Goal: Task Accomplishment & Management: Use online tool/utility

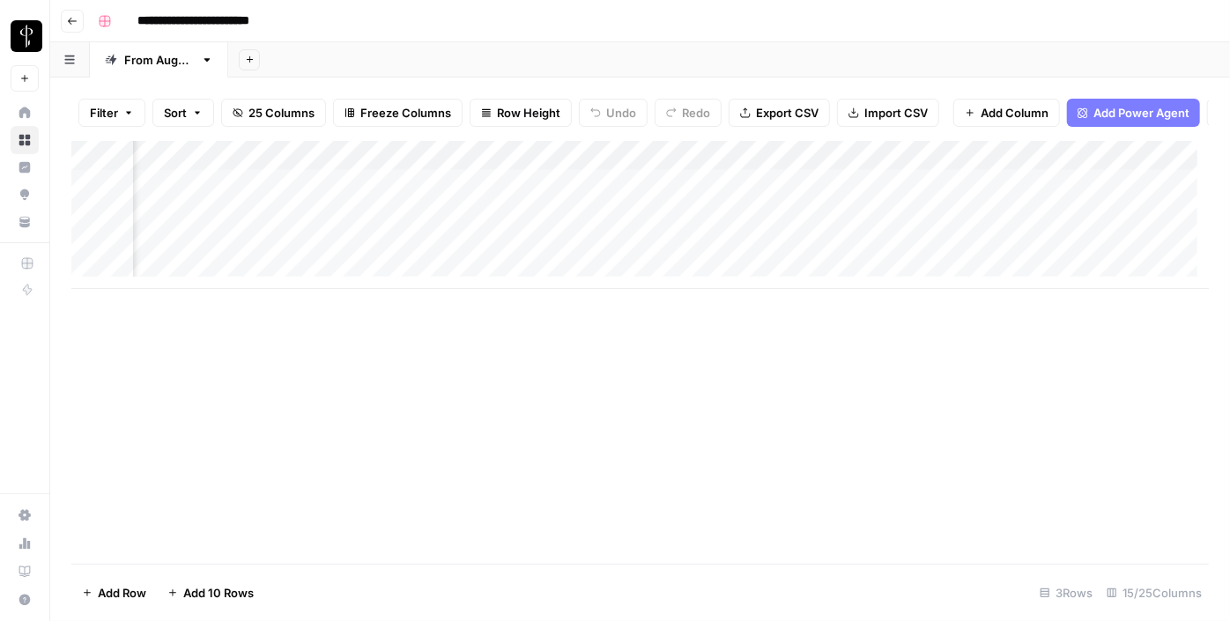
scroll to position [0, 922]
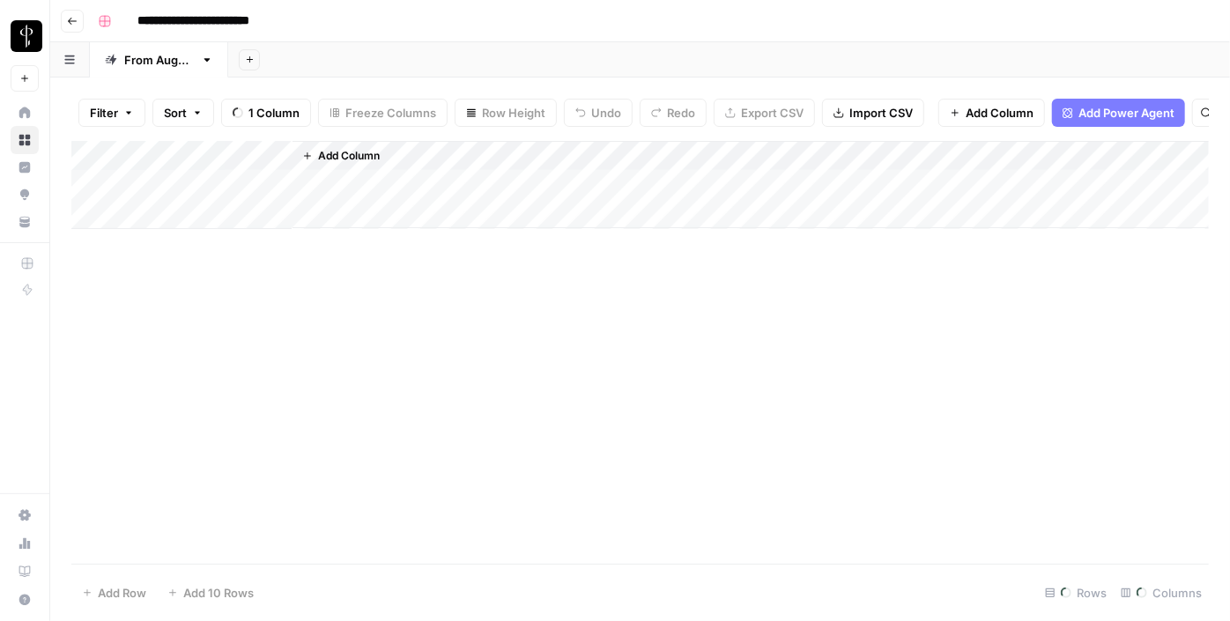
click at [104, 107] on div "Filter Sort 1 Column Freeze Columns Row Height Undo Redo Export CSV Import CSV …" at bounding box center [640, 350] width 1180 height 544
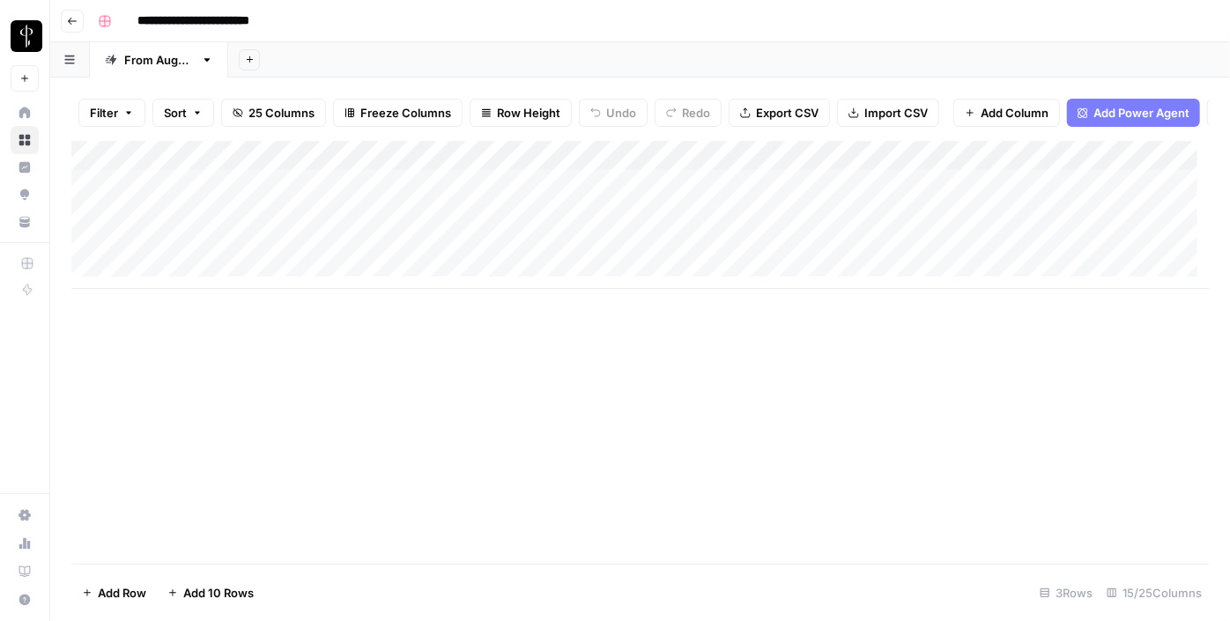
click at [104, 107] on span "Filter" at bounding box center [104, 113] width 28 height 18
click at [171, 196] on button "Add Filter" at bounding box center [428, 200] width 656 height 23
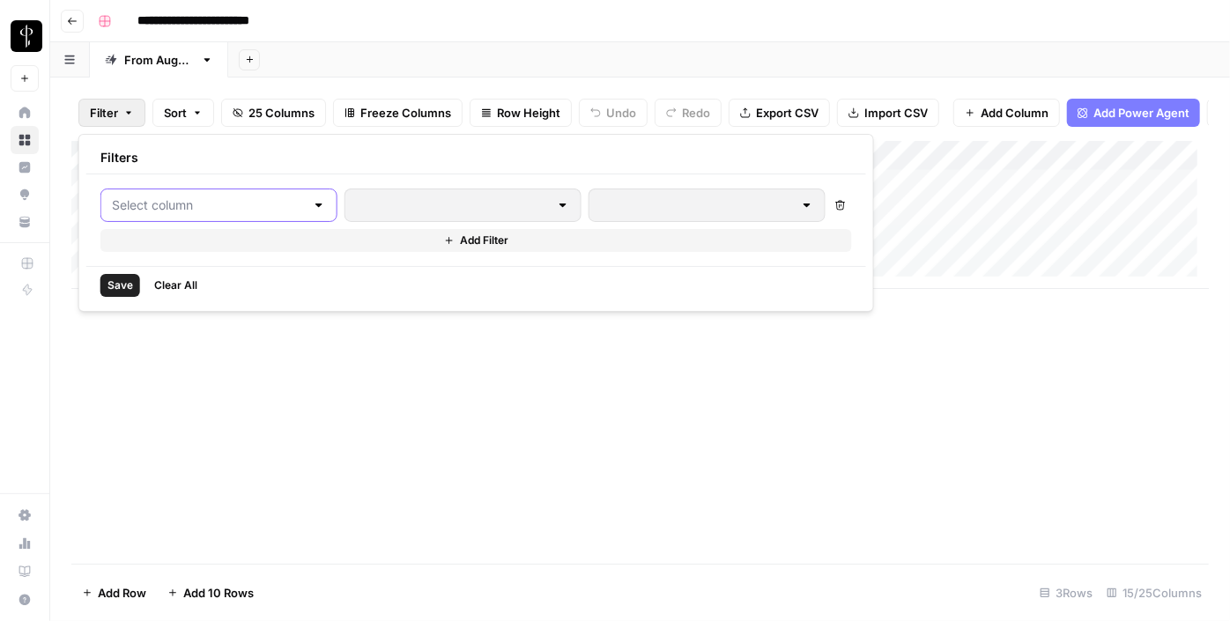
click at [171, 206] on input "text" at bounding box center [208, 205] width 193 height 18
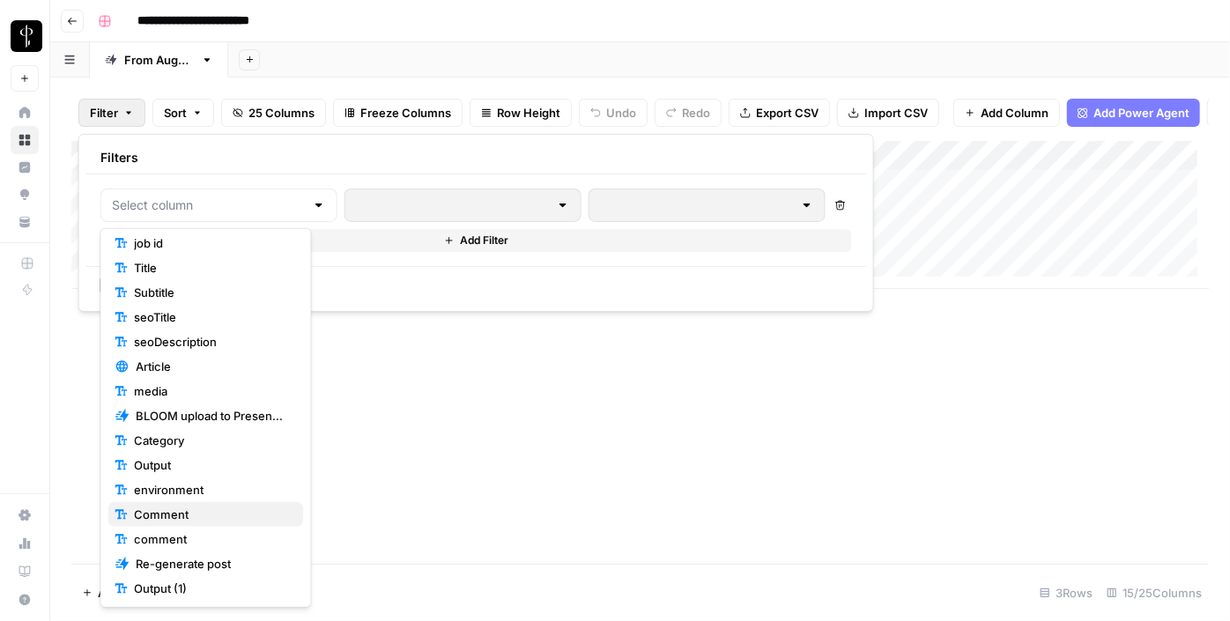
scroll to position [159, 0]
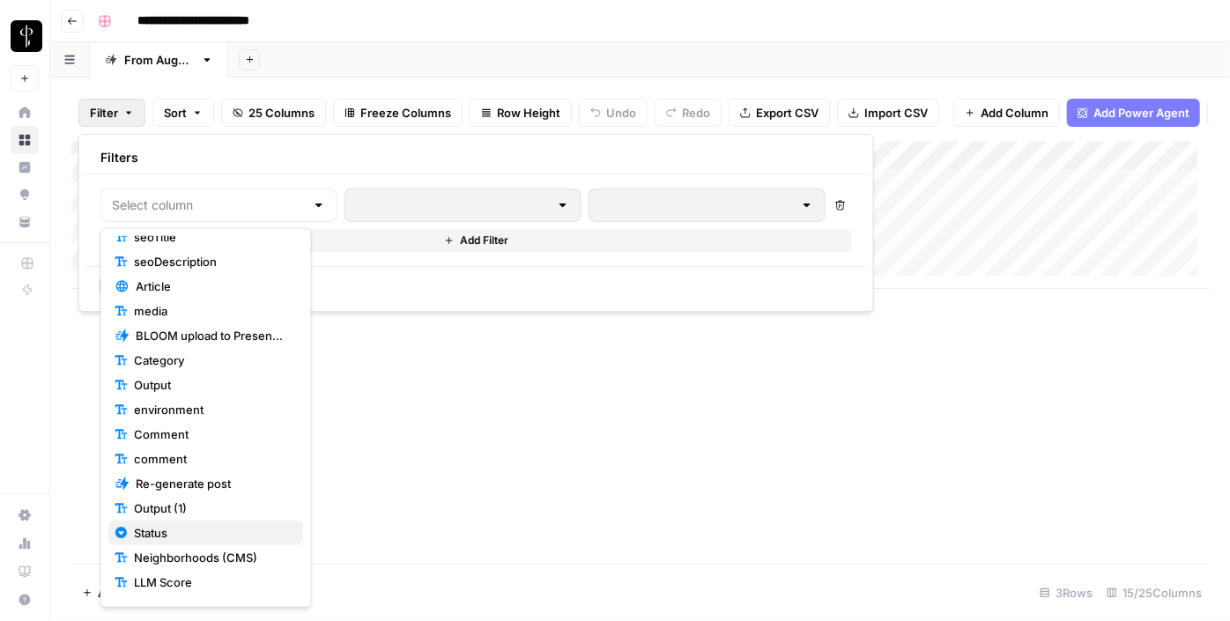
click at [181, 534] on span "Status" at bounding box center [211, 533] width 155 height 18
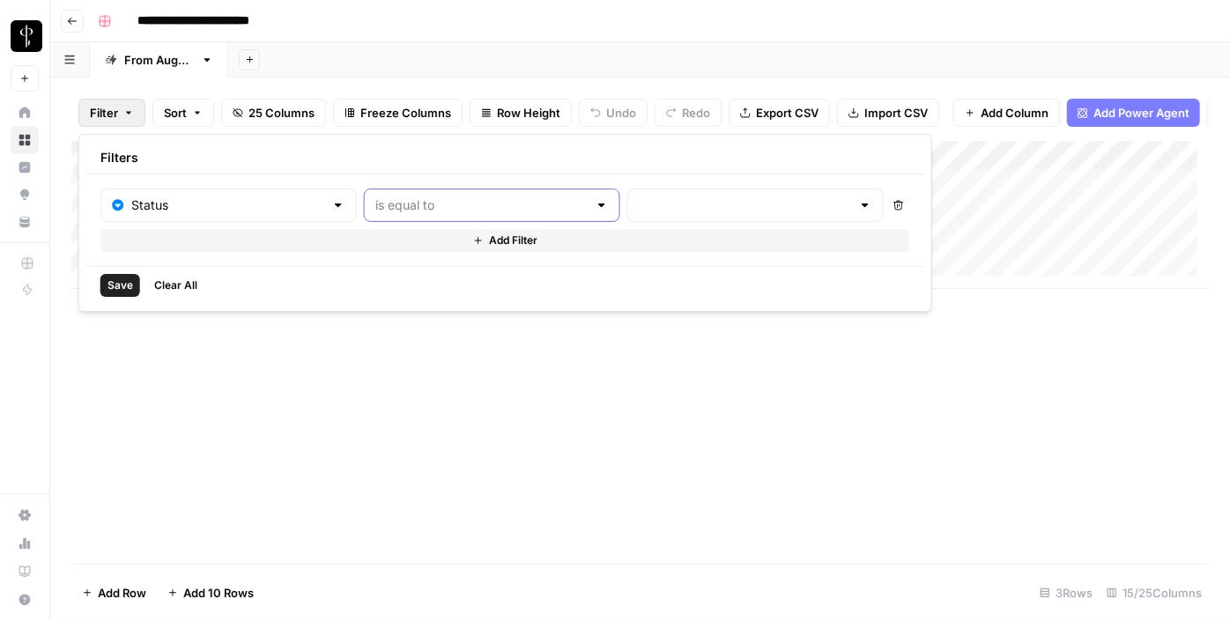
click at [441, 201] on input "text" at bounding box center [481, 205] width 212 height 18
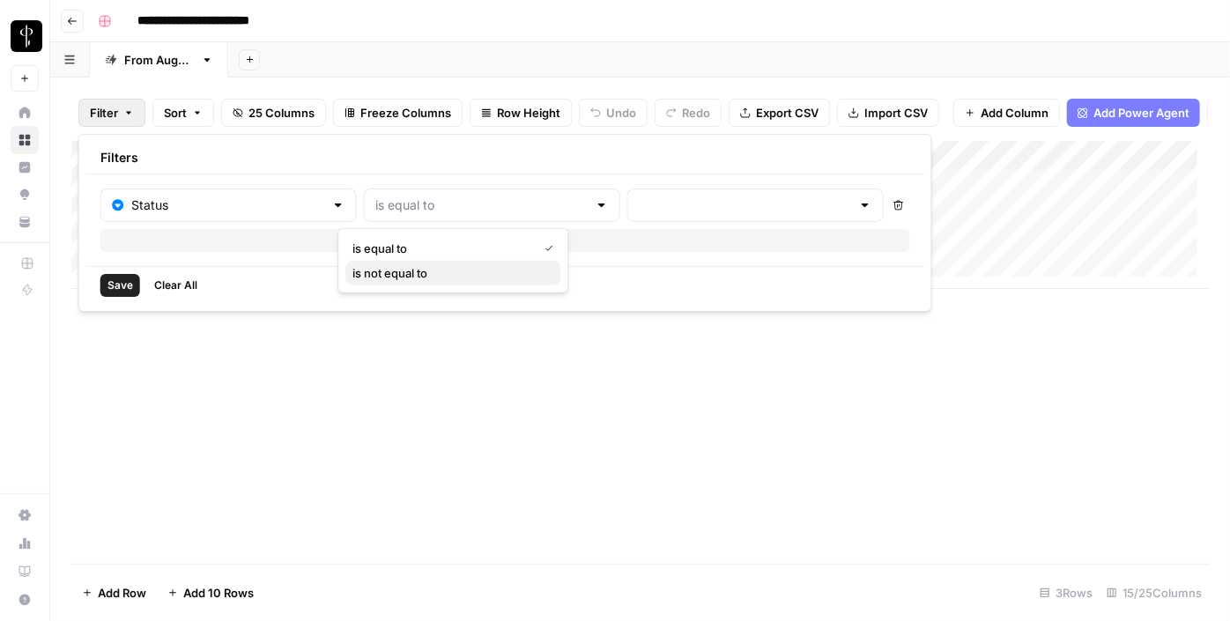
click at [417, 280] on span "is not equal to" at bounding box center [449, 273] width 194 height 18
type input "is not equal to"
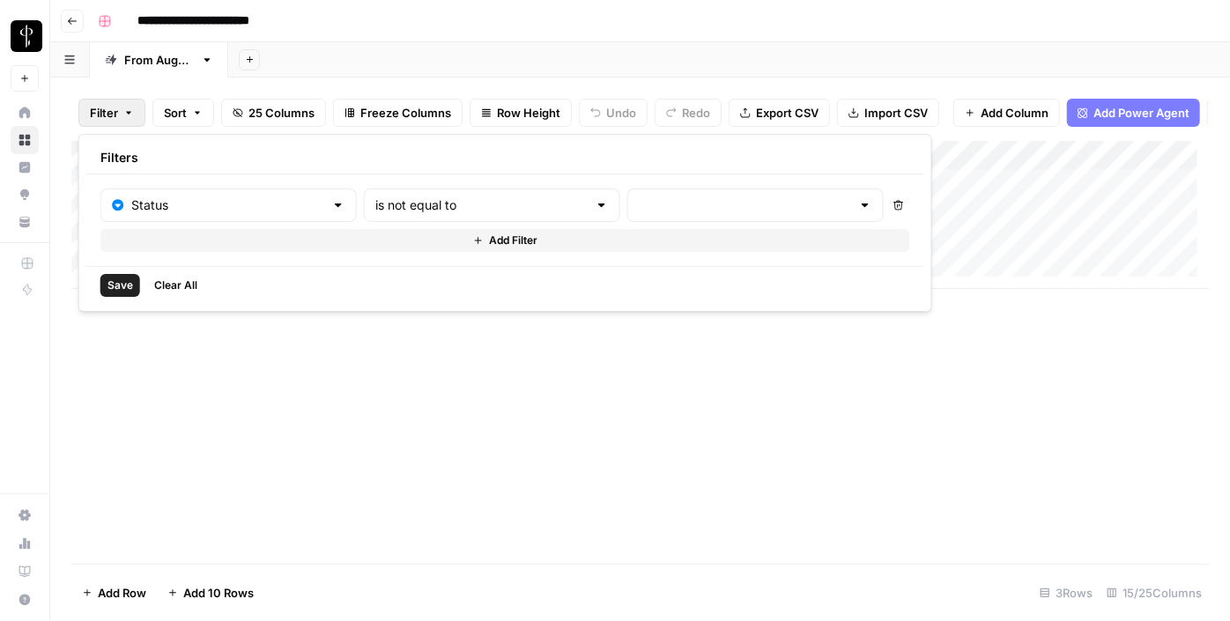
click at [627, 192] on div at bounding box center [755, 205] width 256 height 33
click at [625, 255] on span "Posted" at bounding box center [698, 249] width 173 height 18
type input "Posted"
click at [495, 230] on button "Add Filter" at bounding box center [507, 240] width 815 height 23
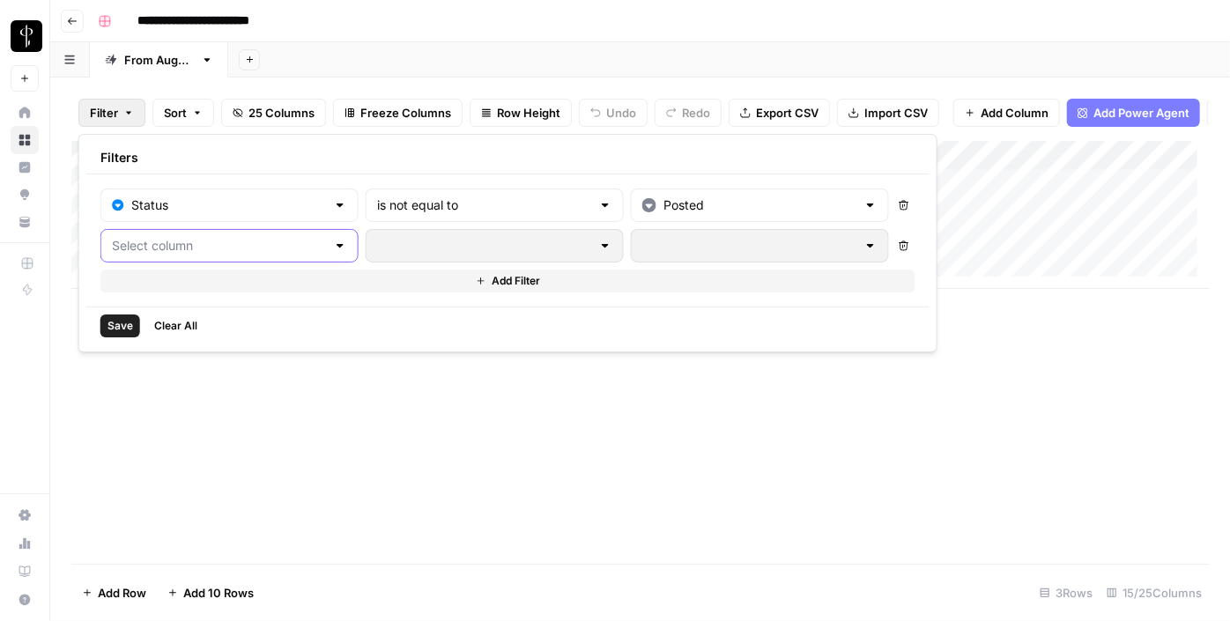
click at [212, 237] on input "text" at bounding box center [219, 246] width 214 height 18
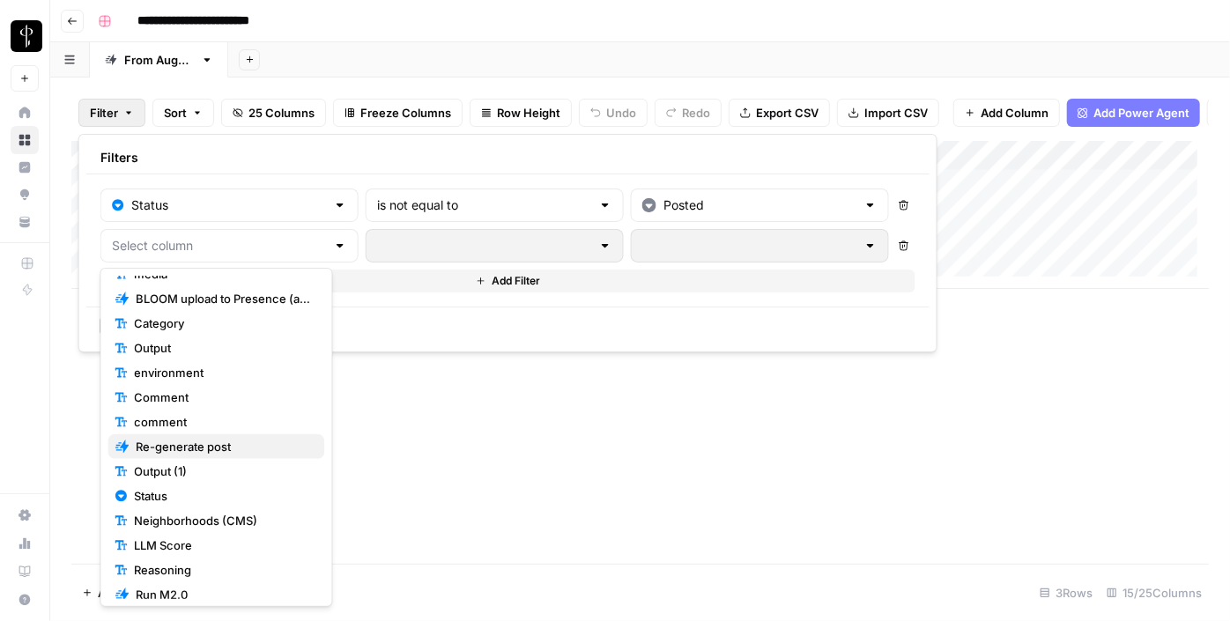
scroll to position [268, 0]
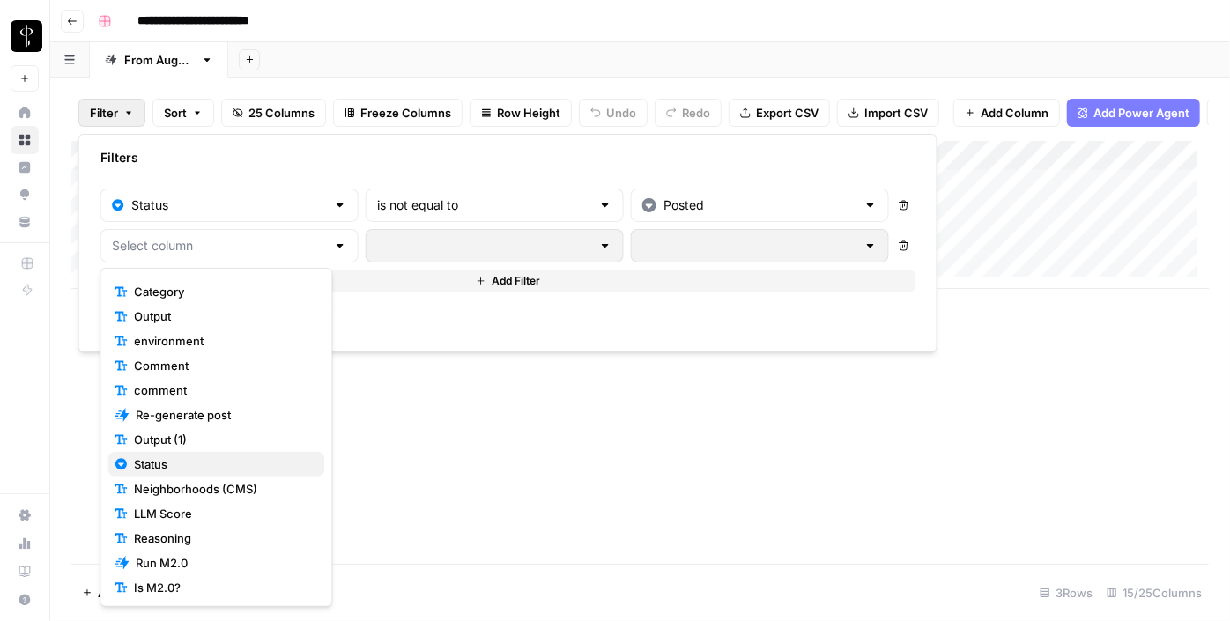
click at [173, 458] on span "Status" at bounding box center [222, 464] width 176 height 18
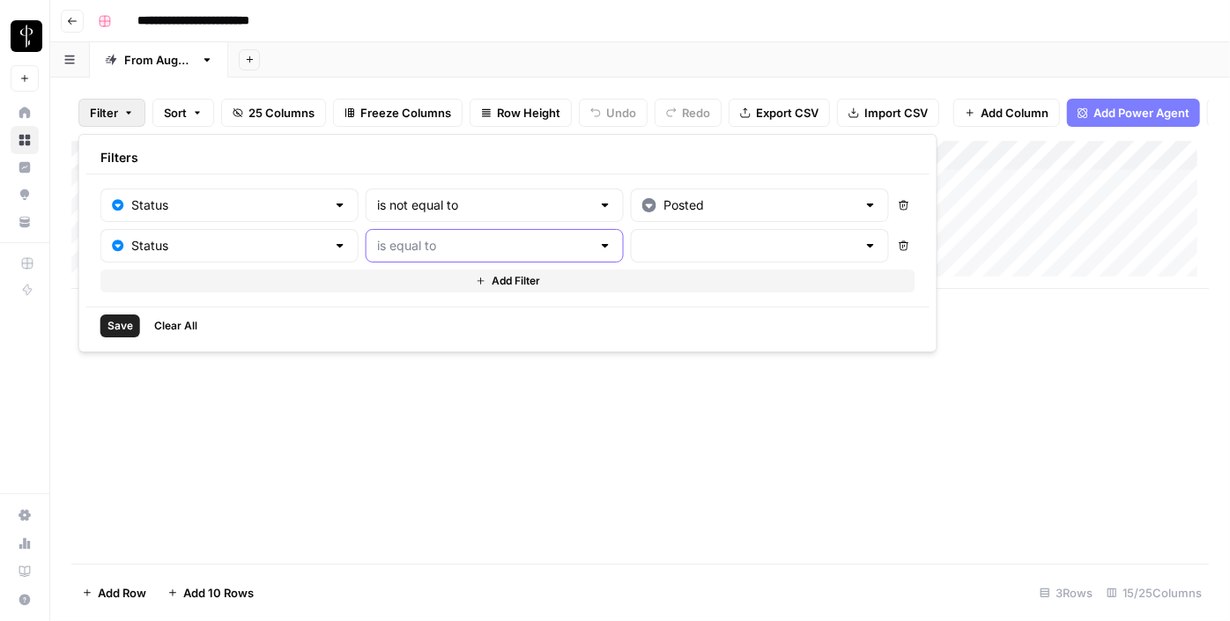
click at [396, 243] on input "text" at bounding box center [484, 246] width 214 height 18
click at [410, 308] on span "is not equal to" at bounding box center [452, 313] width 196 height 18
type input "is not equal to"
click at [662, 238] on input "text" at bounding box center [749, 246] width 214 height 18
click at [657, 319] on span "Needs to Post" at bounding box center [702, 313] width 174 height 18
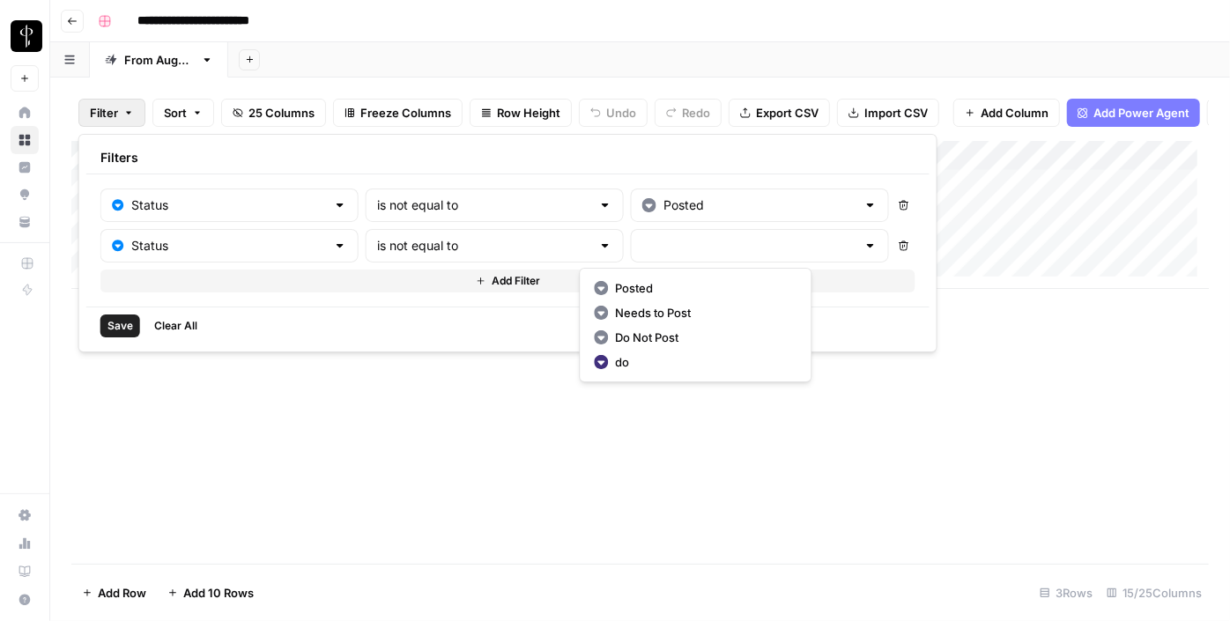
type input "Needs to Post"
click at [390, 287] on button "Add Filter" at bounding box center [507, 281] width 815 height 23
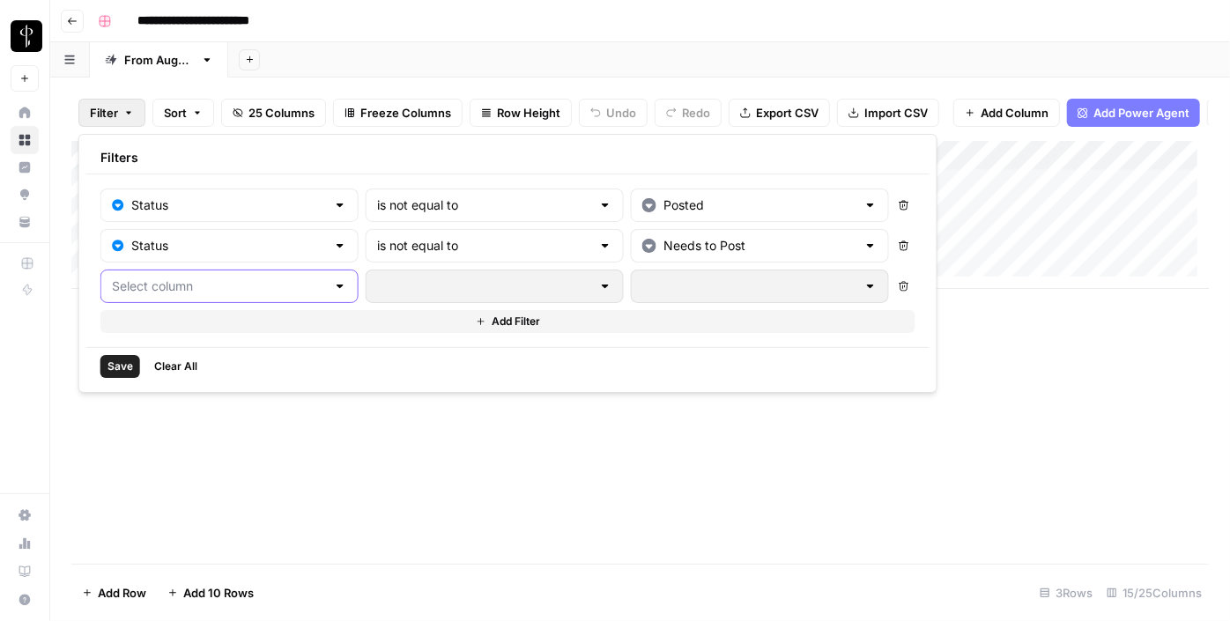
click at [176, 279] on input "text" at bounding box center [219, 287] width 214 height 18
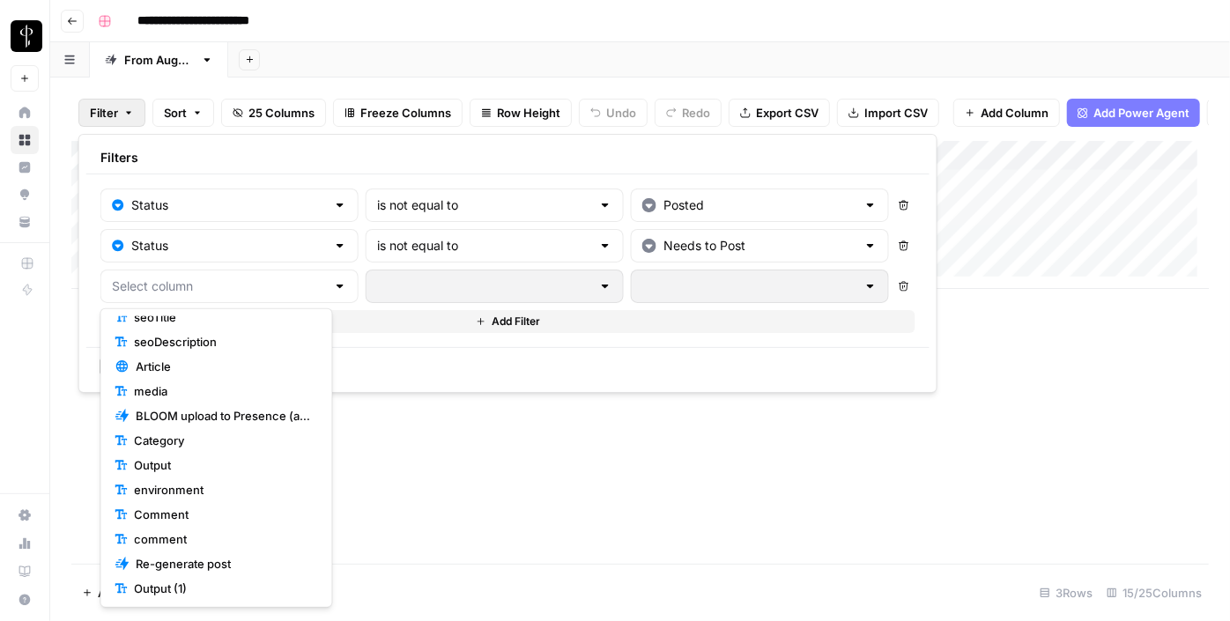
scroll to position [240, 0]
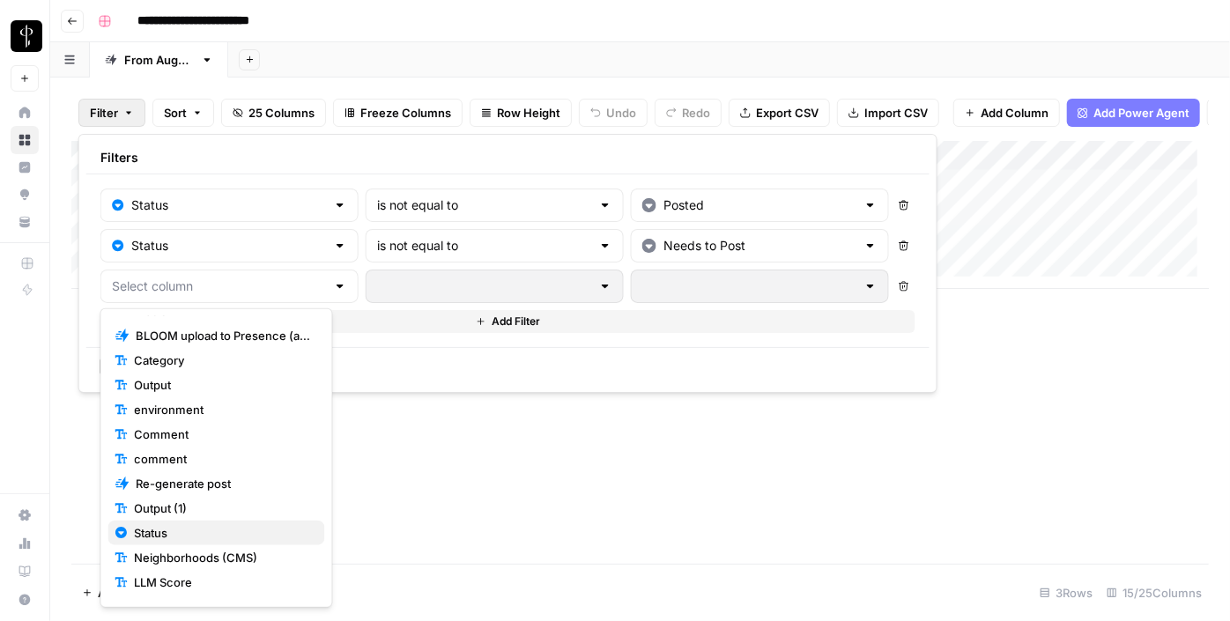
drag, startPoint x: 178, startPoint y: 528, endPoint x: 215, endPoint y: 506, distance: 43.1
click at [177, 529] on span "Status" at bounding box center [222, 533] width 176 height 18
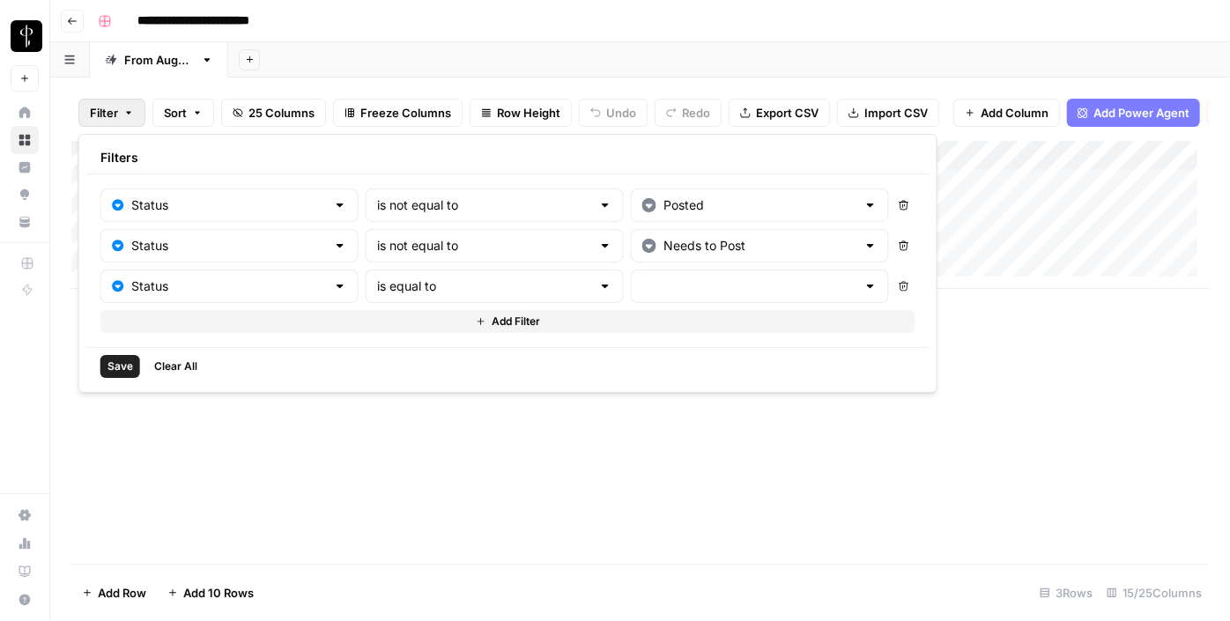
click at [440, 273] on div "is equal to" at bounding box center [495, 286] width 258 height 33
click at [439, 345] on span "is not equal to" at bounding box center [452, 353] width 196 height 18
type input "is not equal to"
click at [642, 285] on input "text" at bounding box center [749, 287] width 214 height 18
drag, startPoint x: 607, startPoint y: 385, endPoint x: 522, endPoint y: 398, distance: 86.5
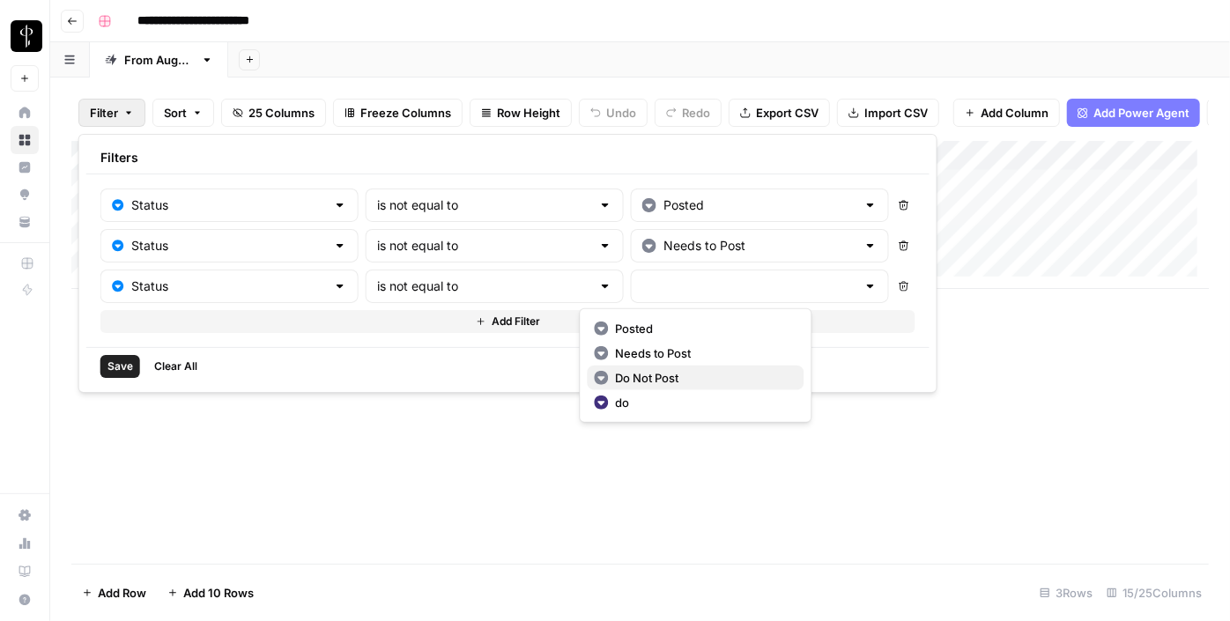
click at [608, 385] on div "Do Not Post" at bounding box center [695, 378] width 203 height 18
type input "Do Not Post"
click at [120, 360] on span "Save" at bounding box center [120, 367] width 26 height 16
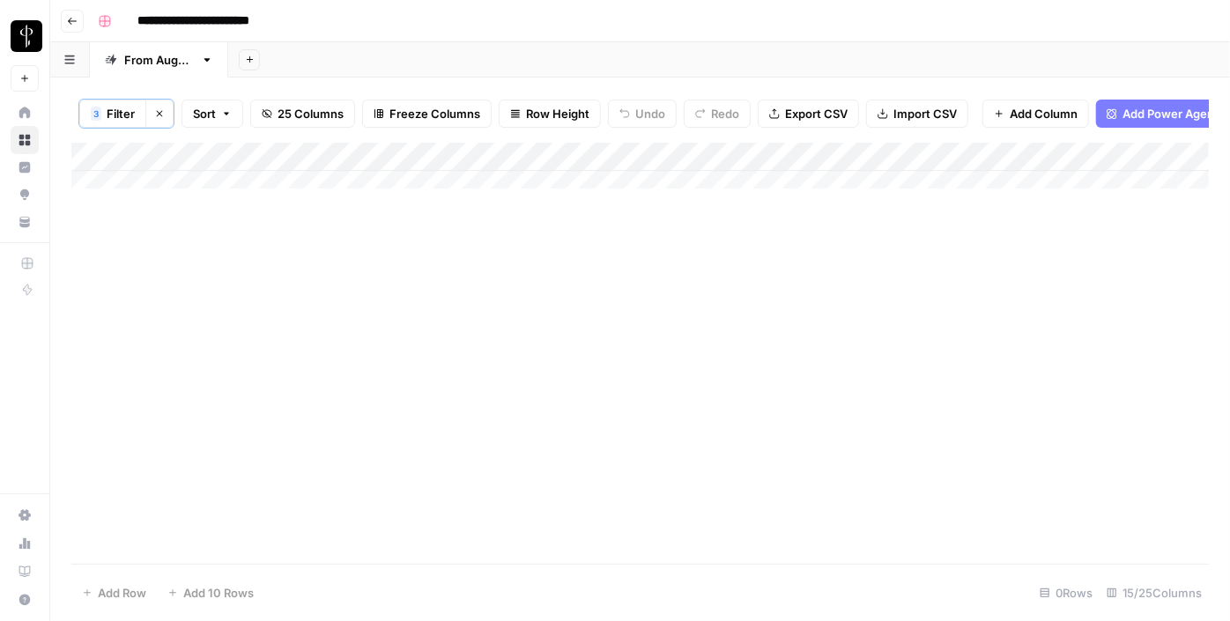
drag, startPoint x: 282, startPoint y: 297, endPoint x: 395, endPoint y: 292, distance: 112.9
click at [395, 292] on div "Add Column" at bounding box center [639, 353] width 1137 height 421
